Goal: Register for event/course

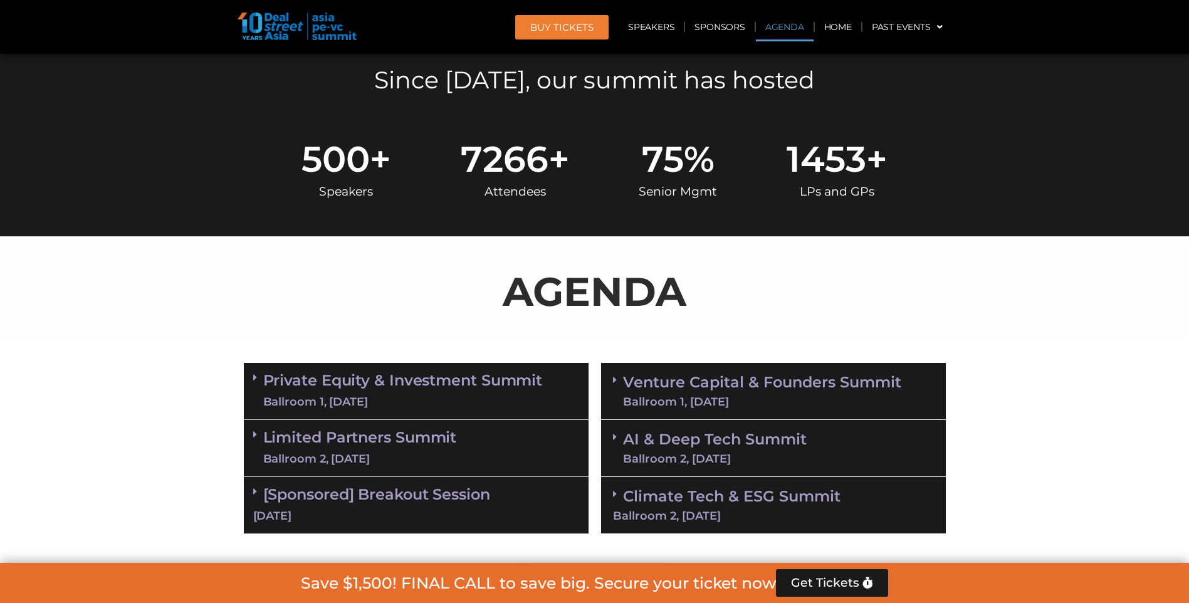
scroll to position [627, 0]
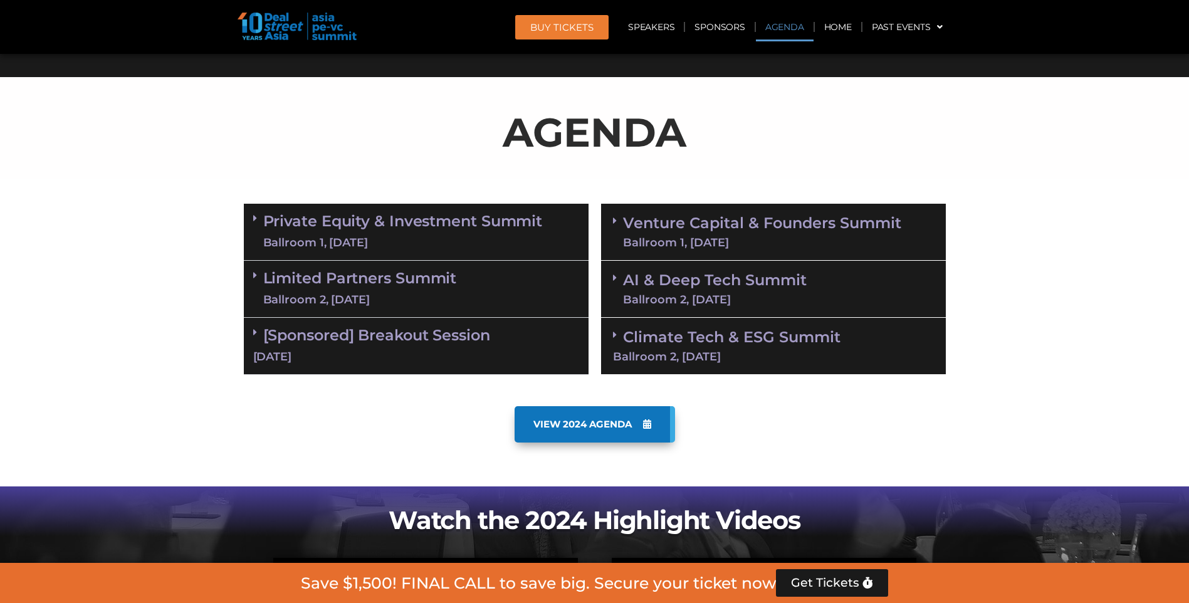
click at [384, 218] on link "Private Equity & Investment Summit Ballroom 1, [DATE]" at bounding box center [403, 232] width 280 height 38
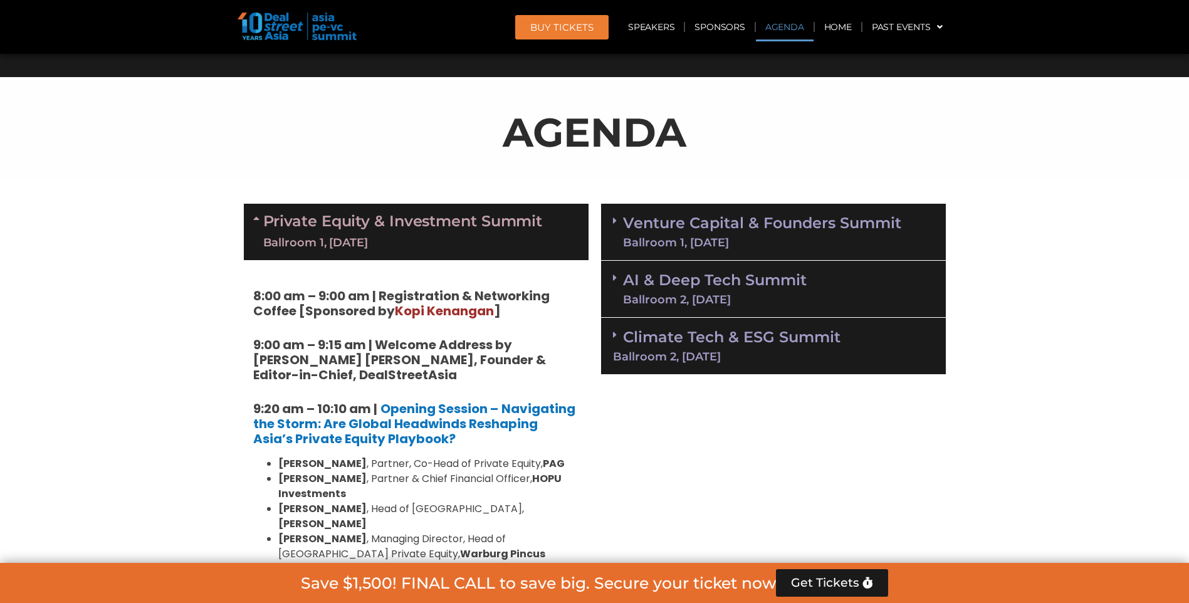
click at [711, 232] on link "Venture Capital & Founders​ Summit Ballroom 1, [DATE]" at bounding box center [762, 232] width 278 height 33
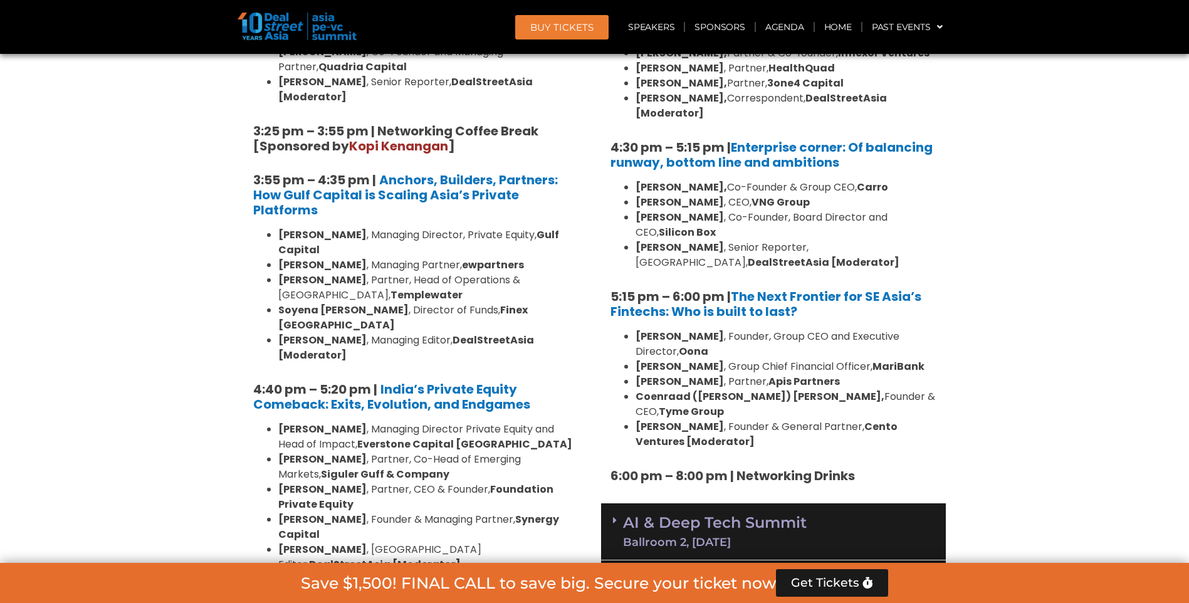
scroll to position [2131, 0]
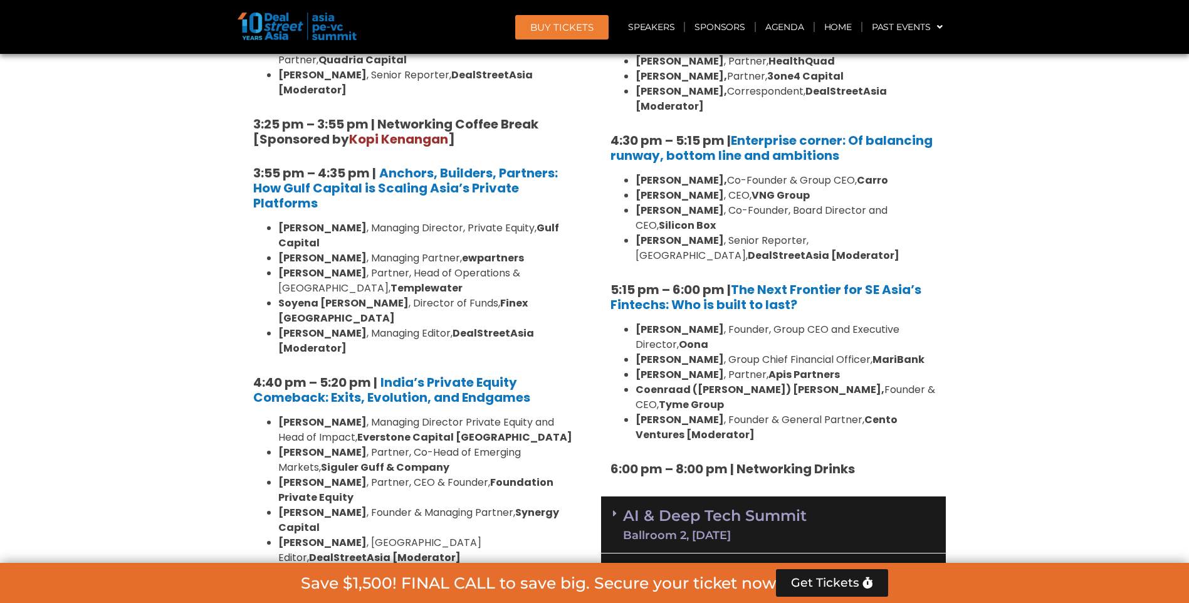
click at [778, 508] on link "AI & Deep Tech Summit Ballroom 2, [DATE]" at bounding box center [715, 524] width 184 height 33
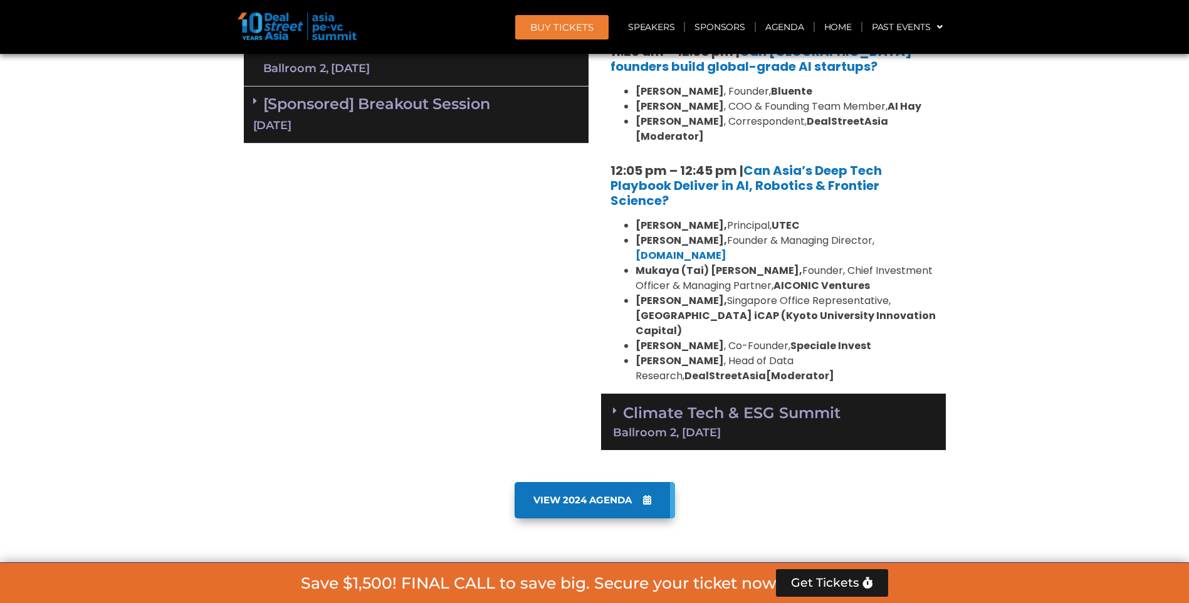
scroll to position [2884, 0]
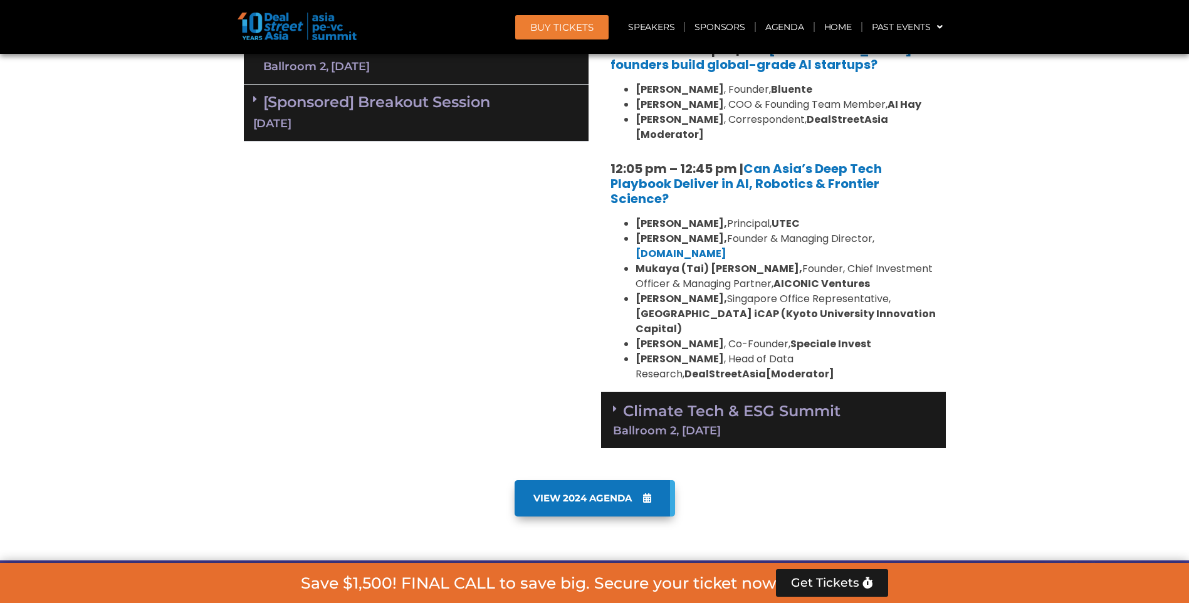
click at [728, 402] on link "Climate Tech & ESG Summit Ballroom 2, [DATE]" at bounding box center [773, 419] width 321 height 34
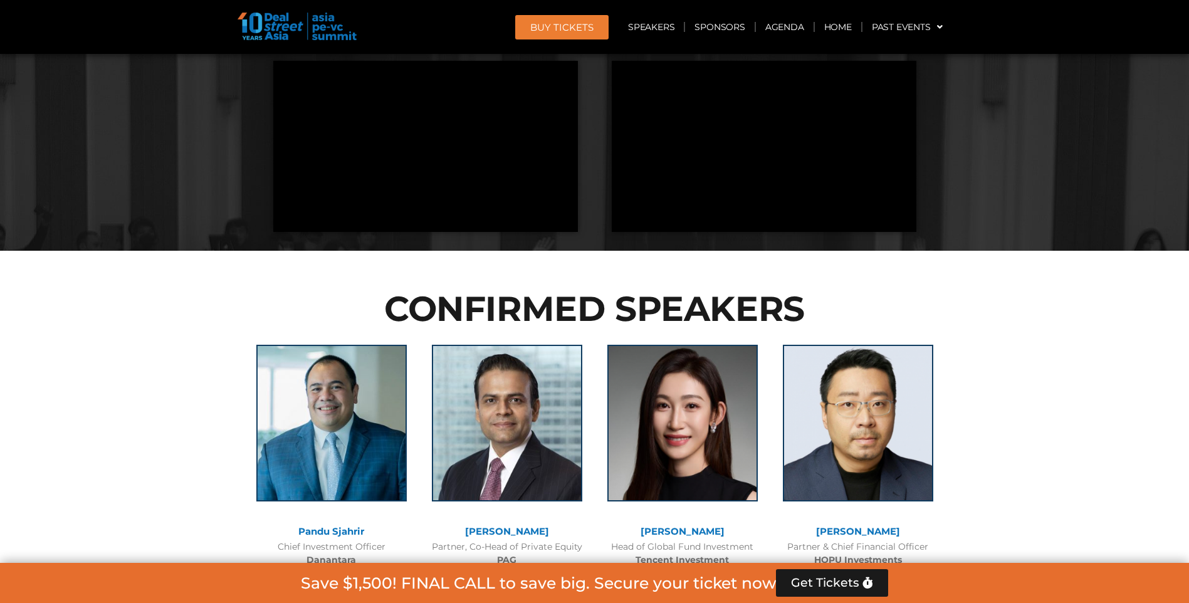
scroll to position [4513, 0]
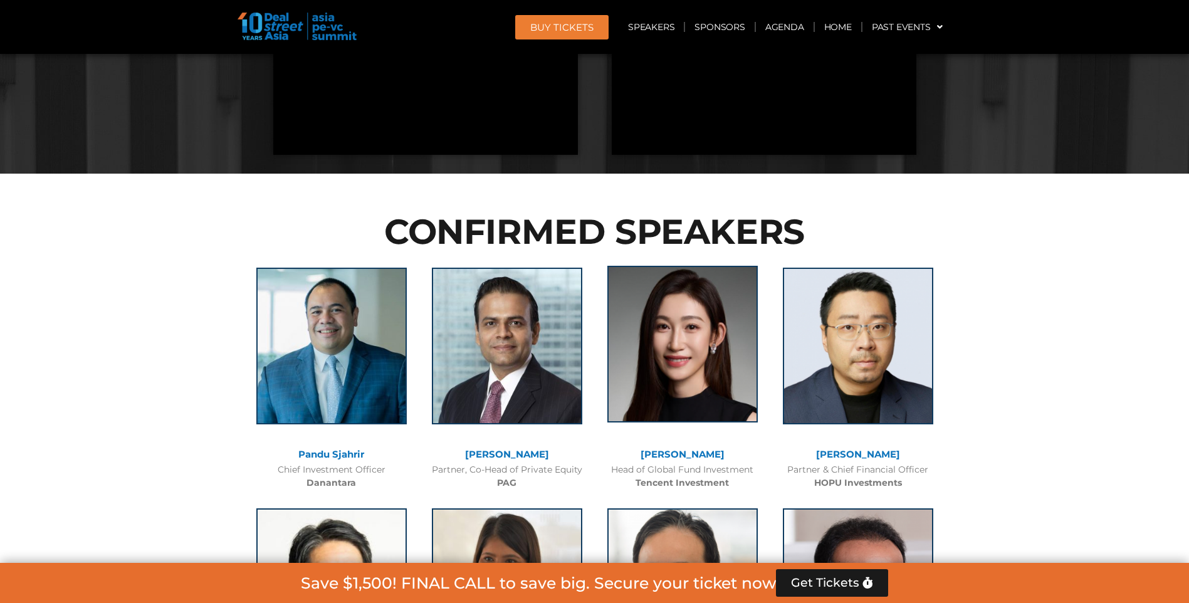
click at [667, 266] on img at bounding box center [682, 344] width 150 height 157
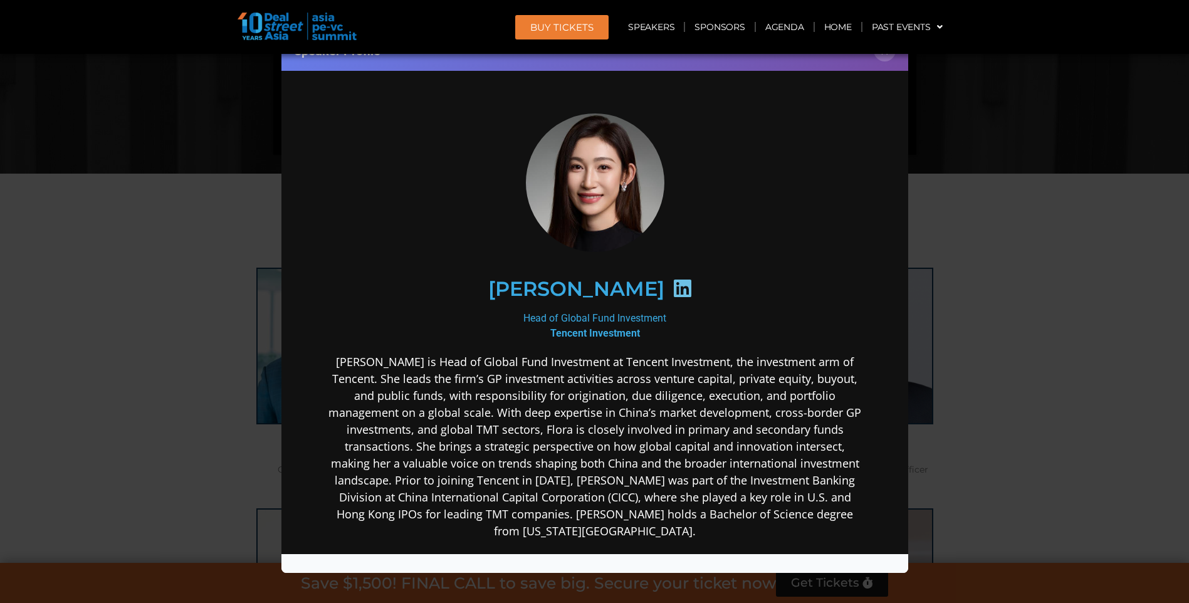
scroll to position [0, 0]
click at [672, 288] on icon at bounding box center [682, 288] width 20 height 20
click at [672, 294] on icon at bounding box center [682, 288] width 20 height 20
click at [672, 287] on icon at bounding box center [682, 288] width 20 height 20
drag, startPoint x: 520, startPoint y: 290, endPoint x: 619, endPoint y: 288, distance: 99.1
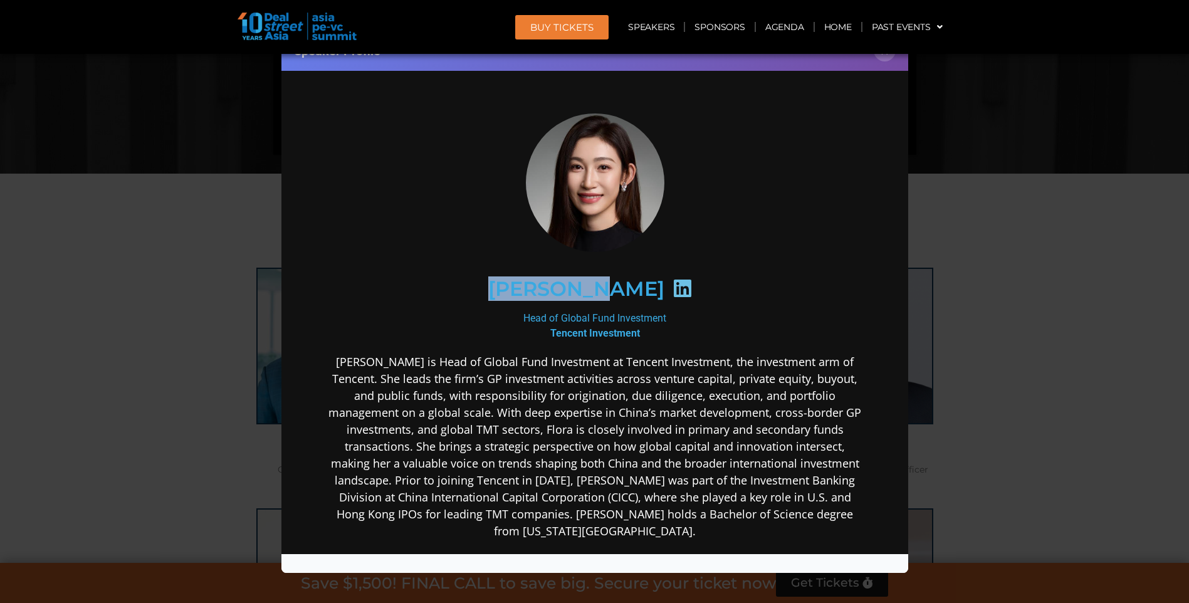
click at [619, 288] on div "[PERSON_NAME]" at bounding box center [594, 289] width 488 height 65
copy h2 "[PERSON_NAME]"
click at [1063, 238] on div "Speaker Profile ×" at bounding box center [594, 301] width 1189 height 603
